Goal: Find specific page/section: Find specific page/section

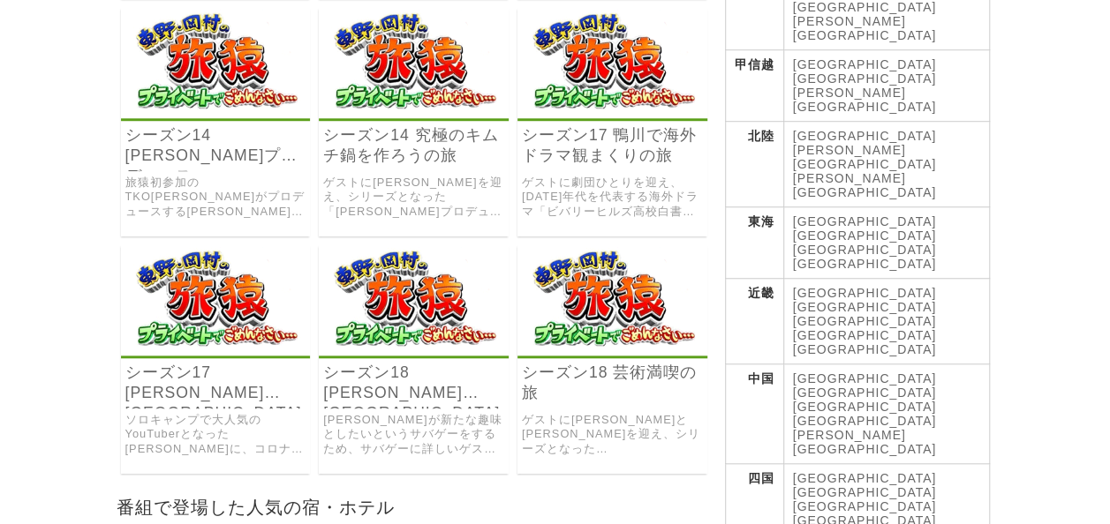
scroll to position [618, 0]
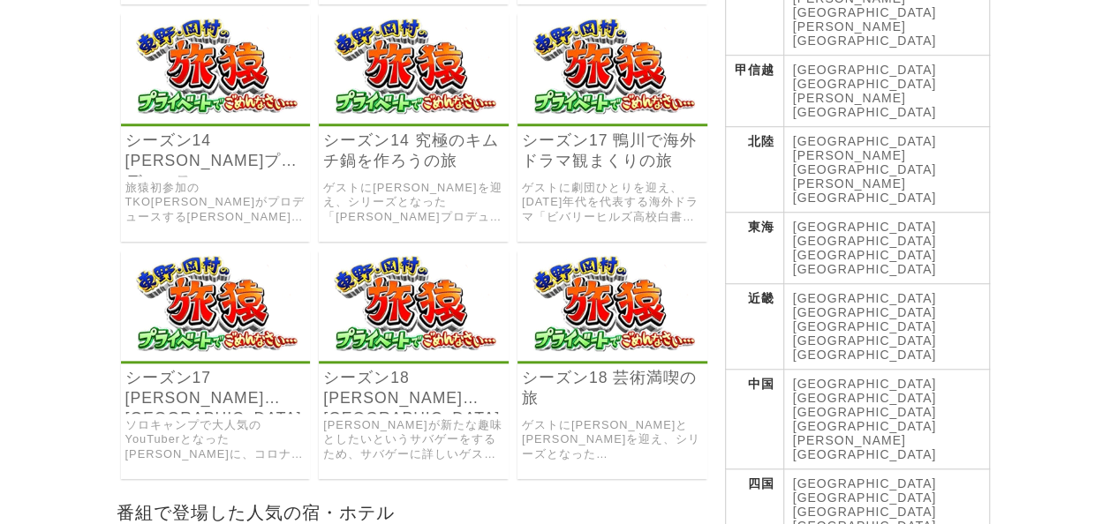
click at [645, 67] on img at bounding box center [612, 68] width 190 height 110
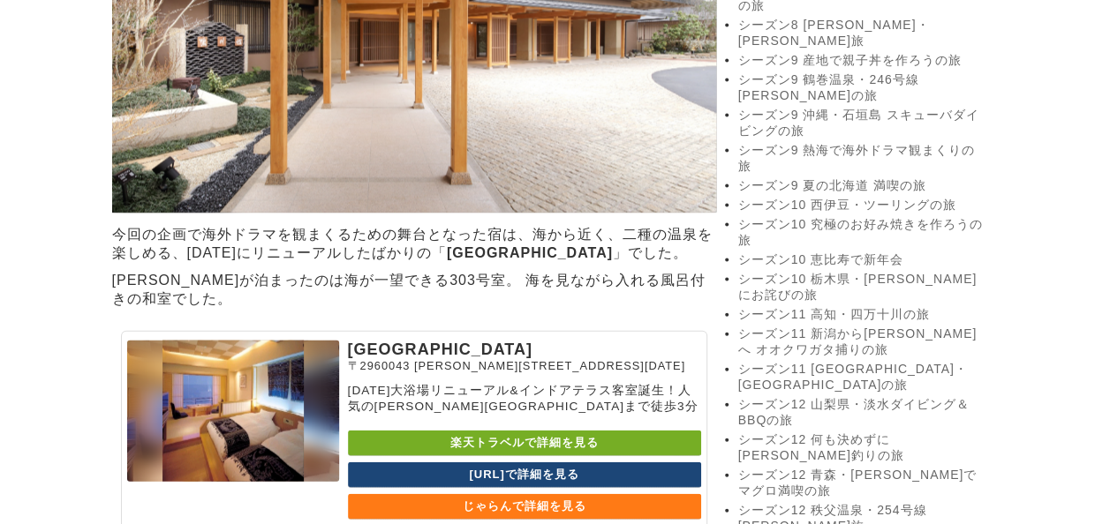
scroll to position [1677, 0]
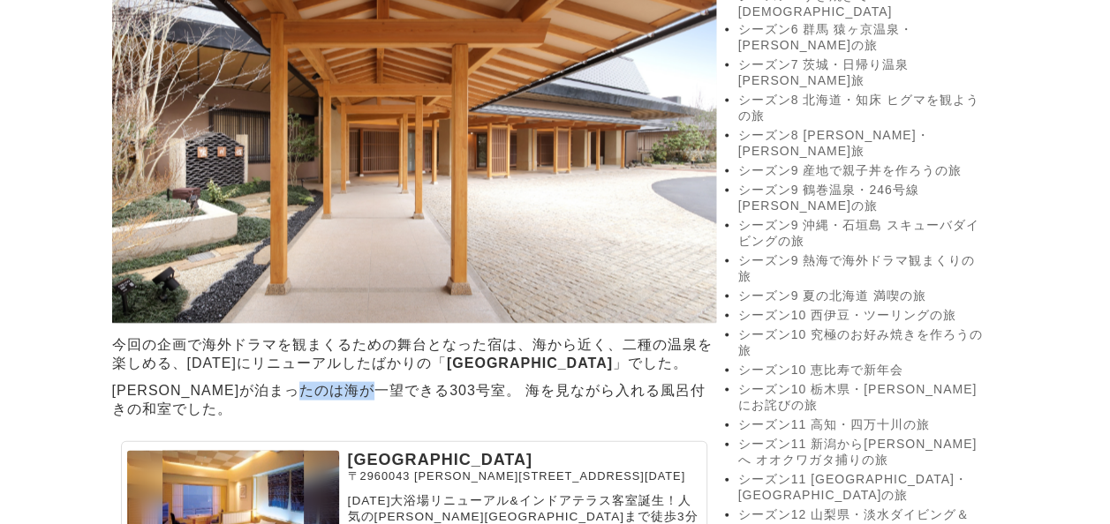
drag, startPoint x: 364, startPoint y: 388, endPoint x: 418, endPoint y: 388, distance: 54.7
click at [418, 388] on p "[PERSON_NAME]が泊まったのは海が一望できる303号室。 海を見ながら入れる風呂付きの和室でした。" at bounding box center [414, 401] width 604 height 46
copy p "303号室"
